Goal: Check status

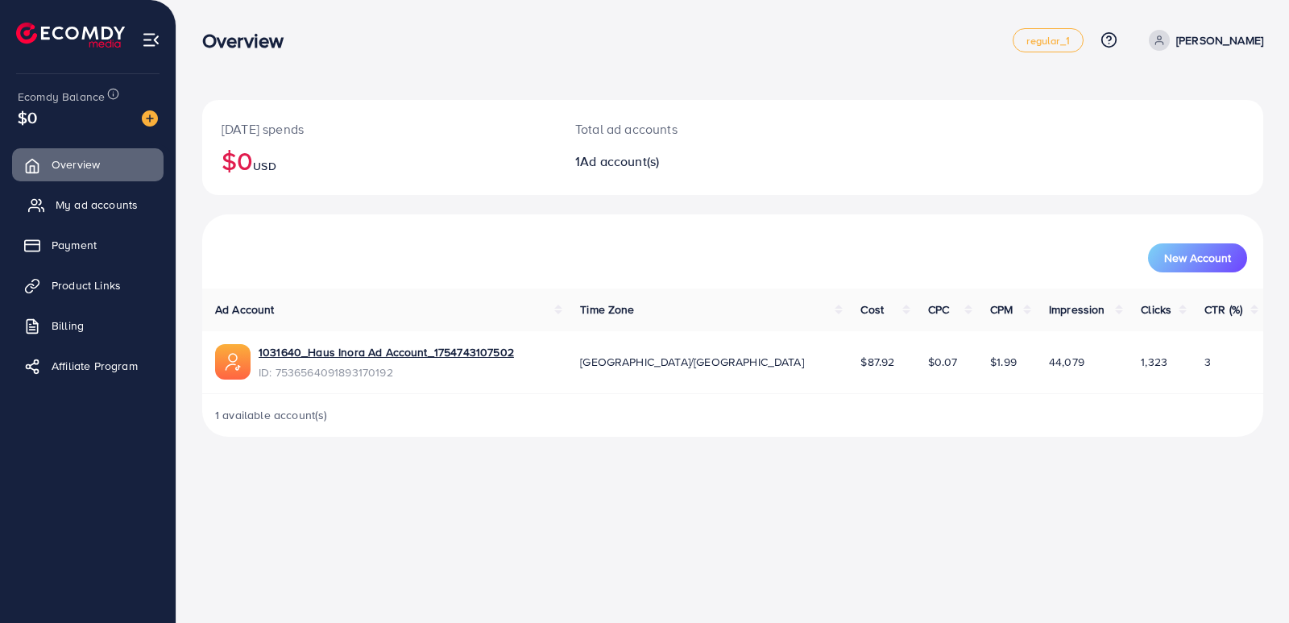
click at [102, 217] on link "My ad accounts" at bounding box center [87, 205] width 151 height 32
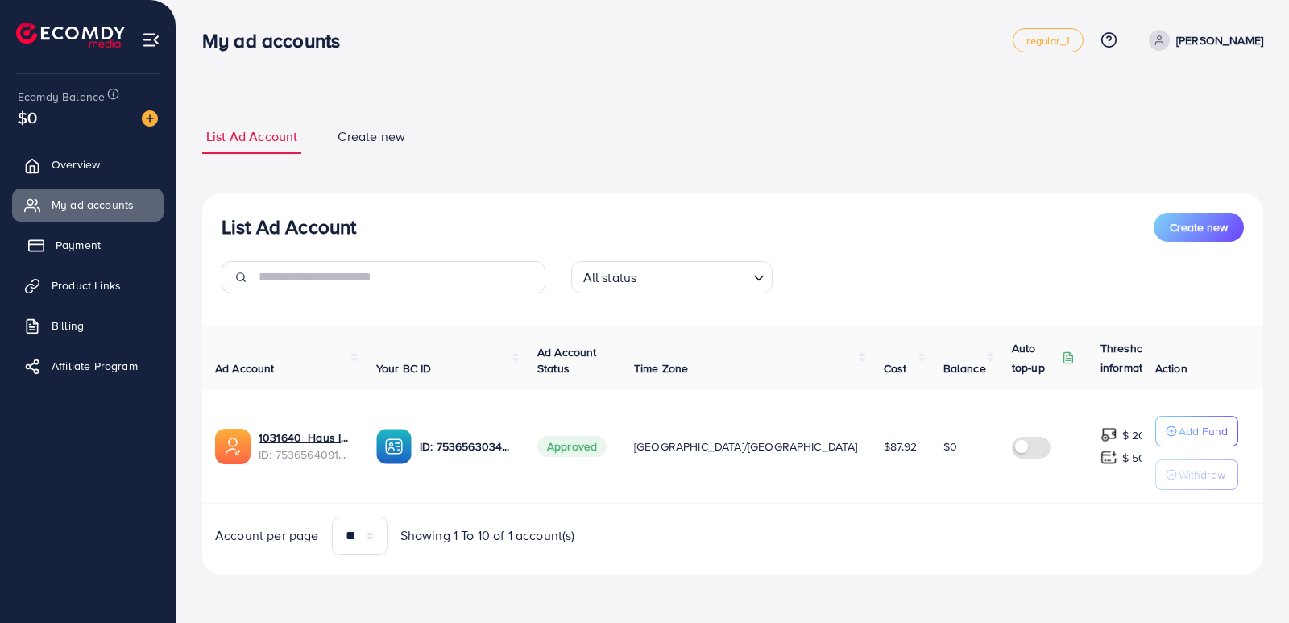
click at [102, 254] on link "Payment" at bounding box center [87, 245] width 151 height 32
click at [107, 238] on link "Payment" at bounding box center [87, 245] width 151 height 32
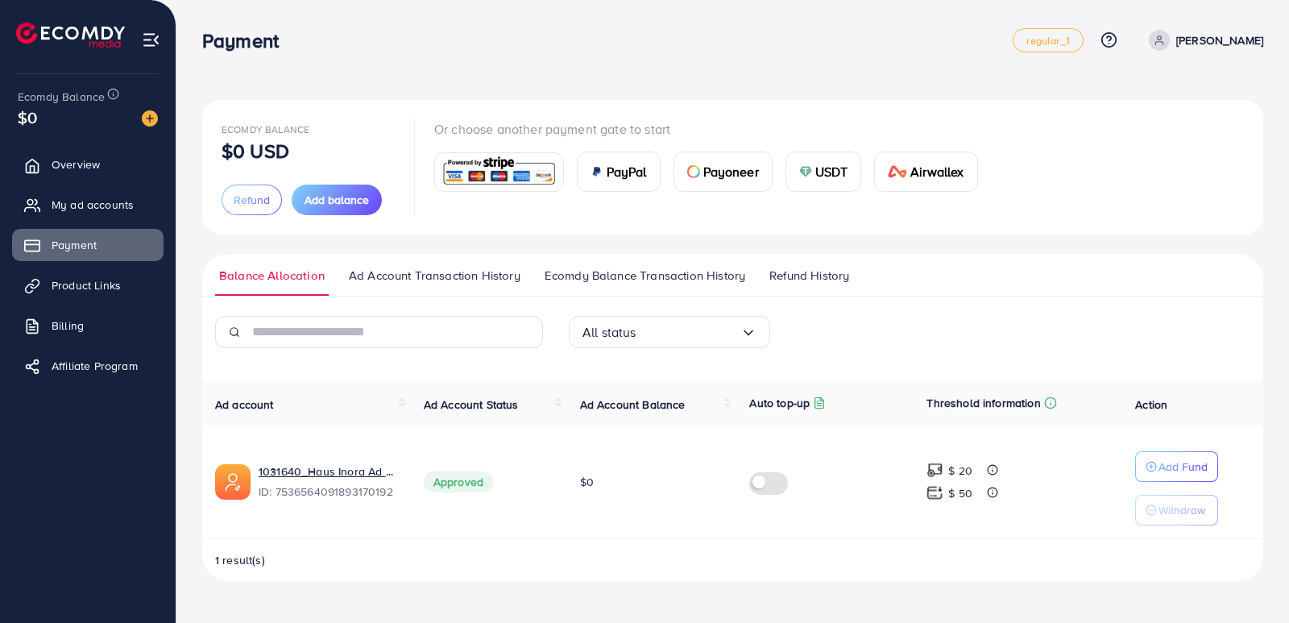
click at [800, 269] on span "Refund History" at bounding box center [809, 276] width 80 height 18
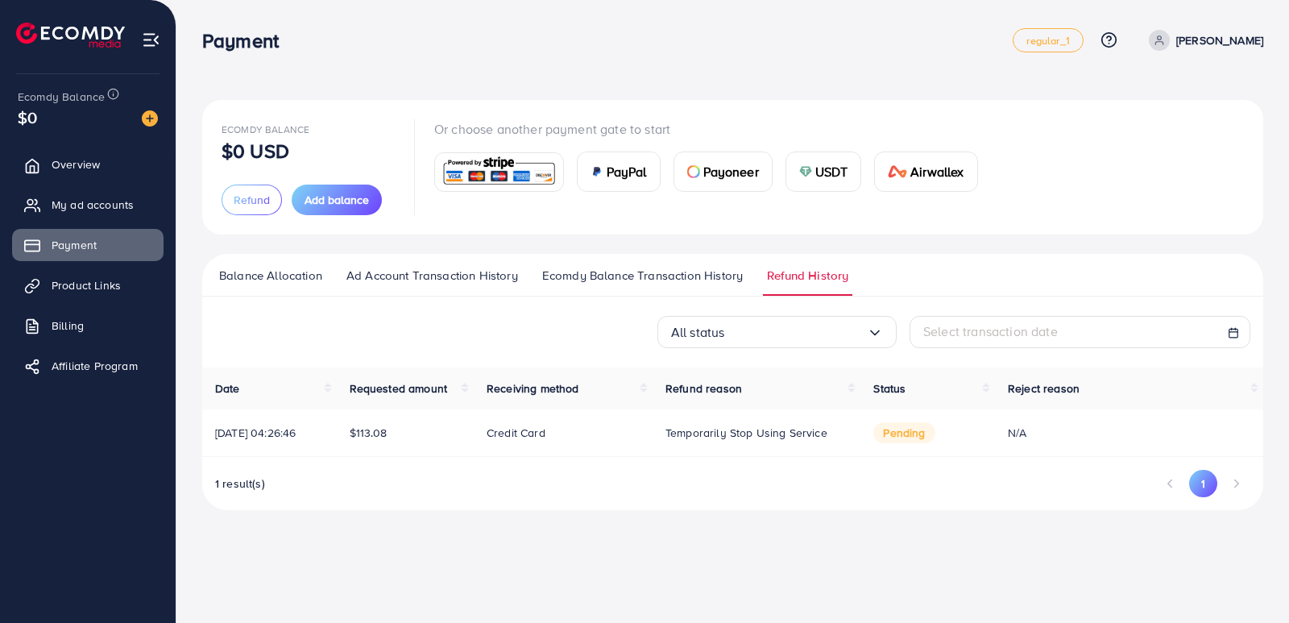
click at [712, 278] on span "Ecomdy Balance Transaction History" at bounding box center [642, 276] width 201 height 18
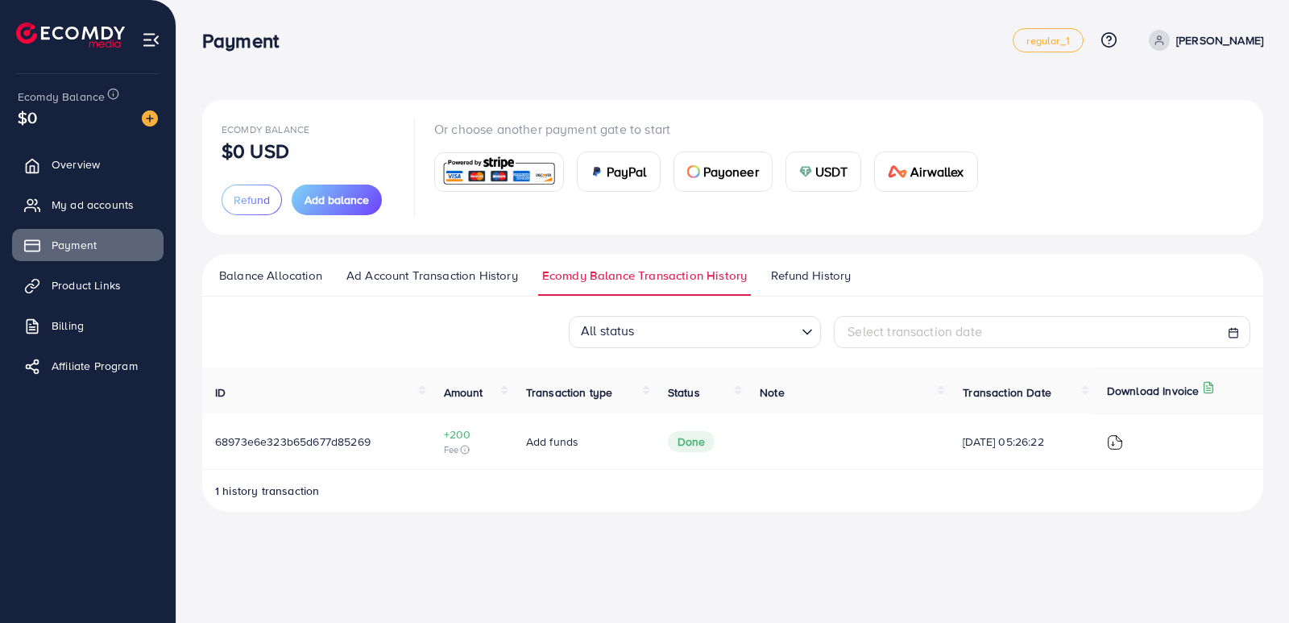
click at [817, 269] on span "Refund History" at bounding box center [811, 276] width 80 height 18
